Goal: Task Accomplishment & Management: Find specific page/section

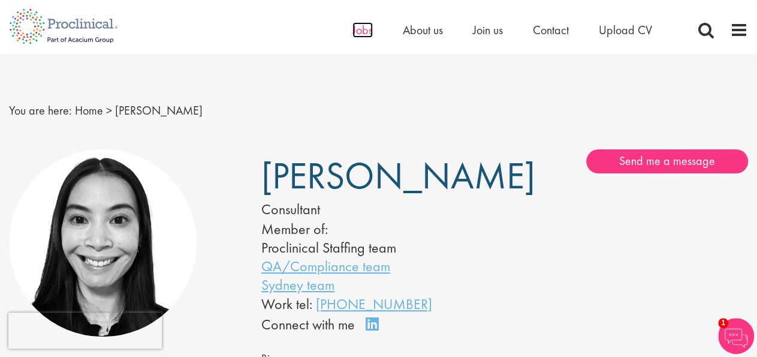
click at [366, 28] on span "Jobs" at bounding box center [363, 30] width 20 height 16
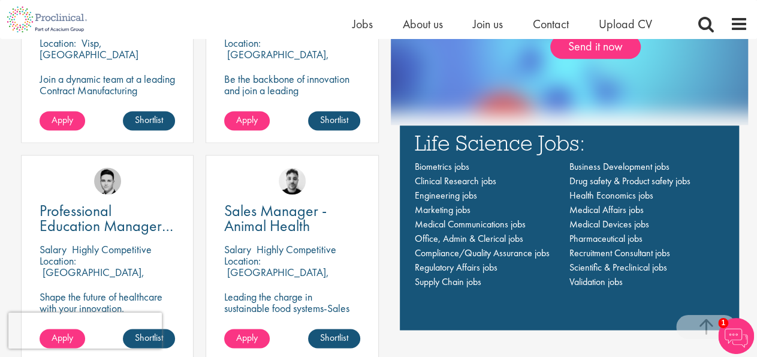
scroll to position [786, 0]
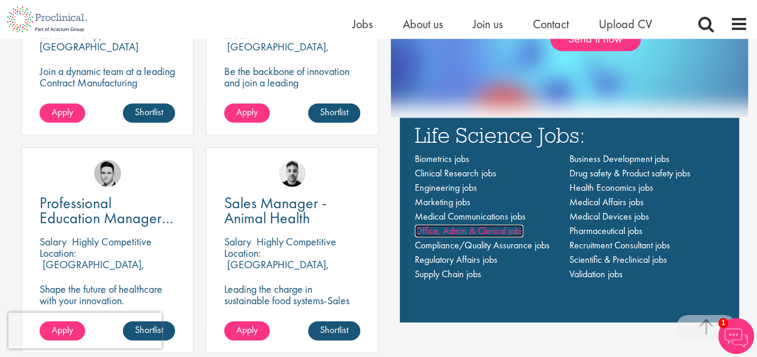
click at [479, 234] on span "Office, Admin & Clerical jobs" at bounding box center [469, 230] width 109 height 13
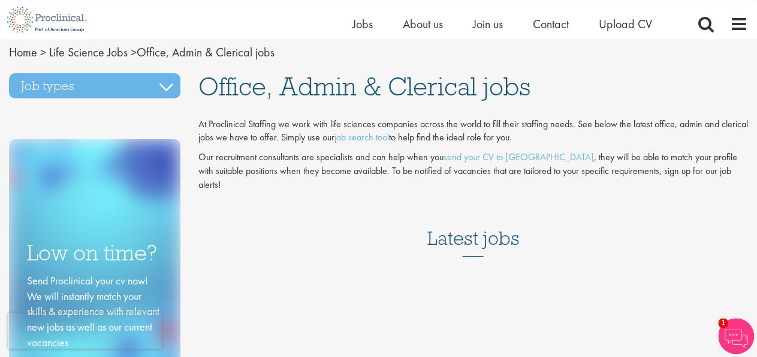
scroll to position [38, 0]
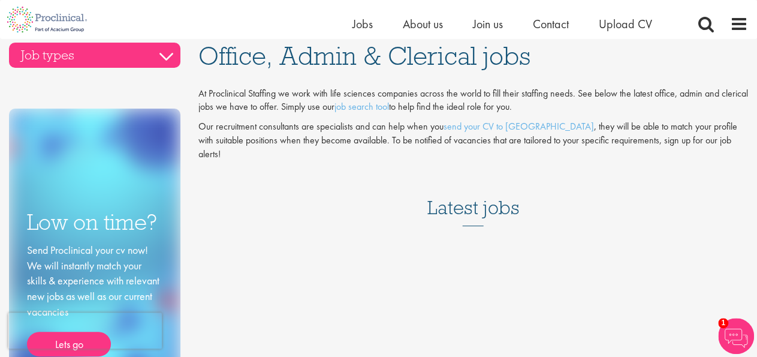
click at [164, 58] on h3 "Job types" at bounding box center [94, 55] width 171 height 25
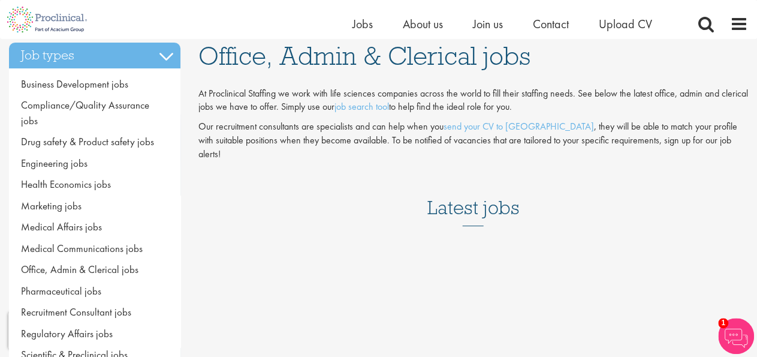
click at [323, 243] on div "Job types Business Development jobs Compliance/Quality Assurance jobs Drug safe…" at bounding box center [378, 233] width 757 height 380
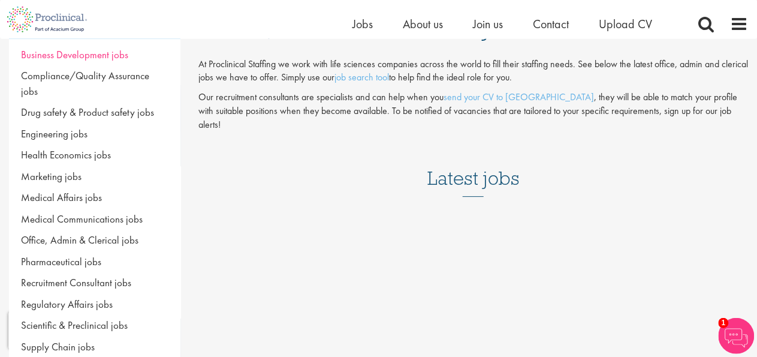
scroll to position [85, 0]
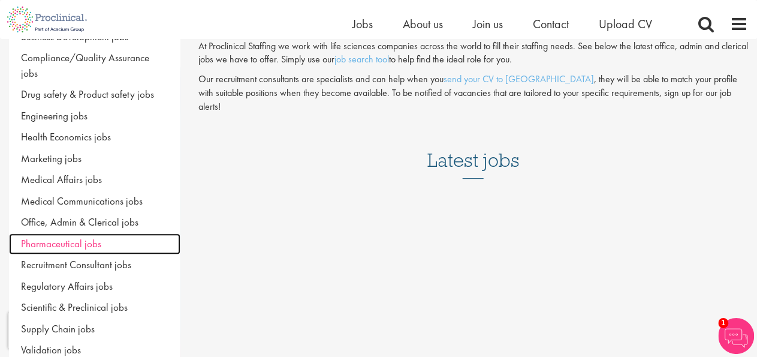
click at [88, 237] on span "Pharmaceutical jobs" at bounding box center [61, 243] width 80 height 13
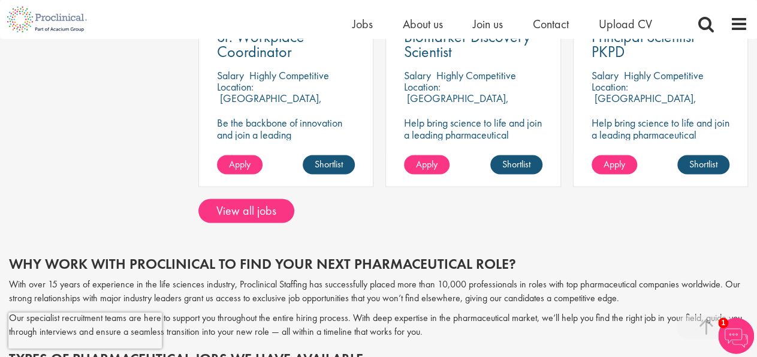
scroll to position [999, 0]
click at [272, 209] on link "View all jobs" at bounding box center [246, 211] width 96 height 24
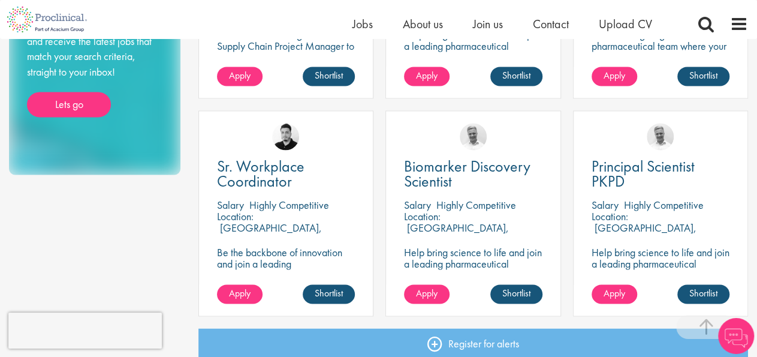
scroll to position [929, 0]
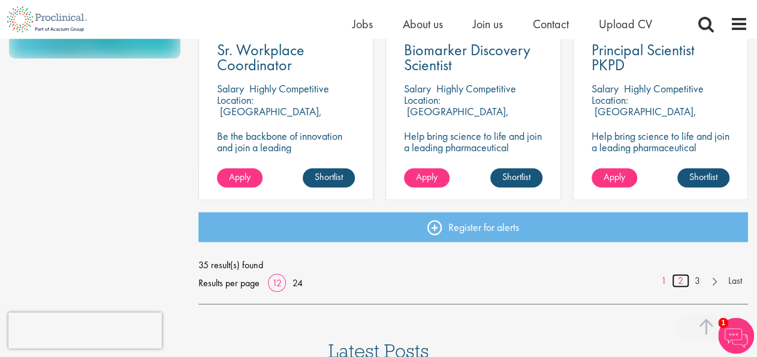
click at [679, 279] on link "2" at bounding box center [680, 281] width 17 height 14
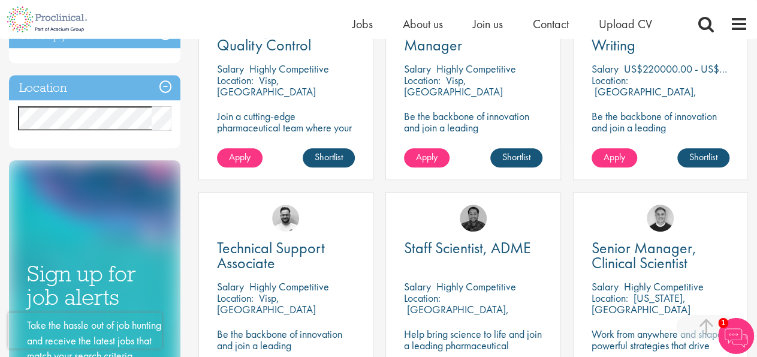
scroll to position [504, 0]
